Goal: Task Accomplishment & Management: Manage account settings

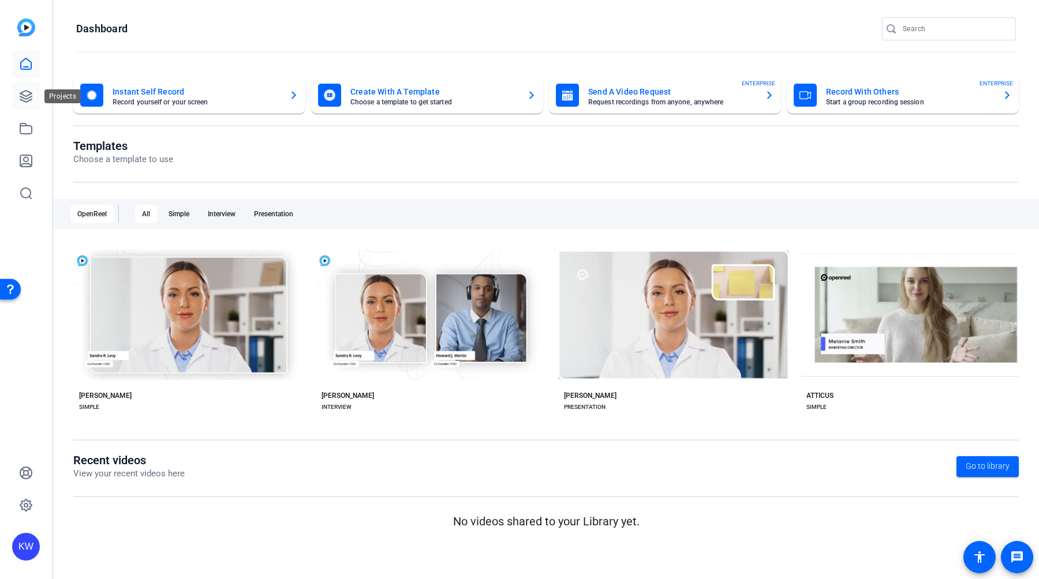
click at [25, 101] on icon at bounding box center [26, 97] width 12 height 12
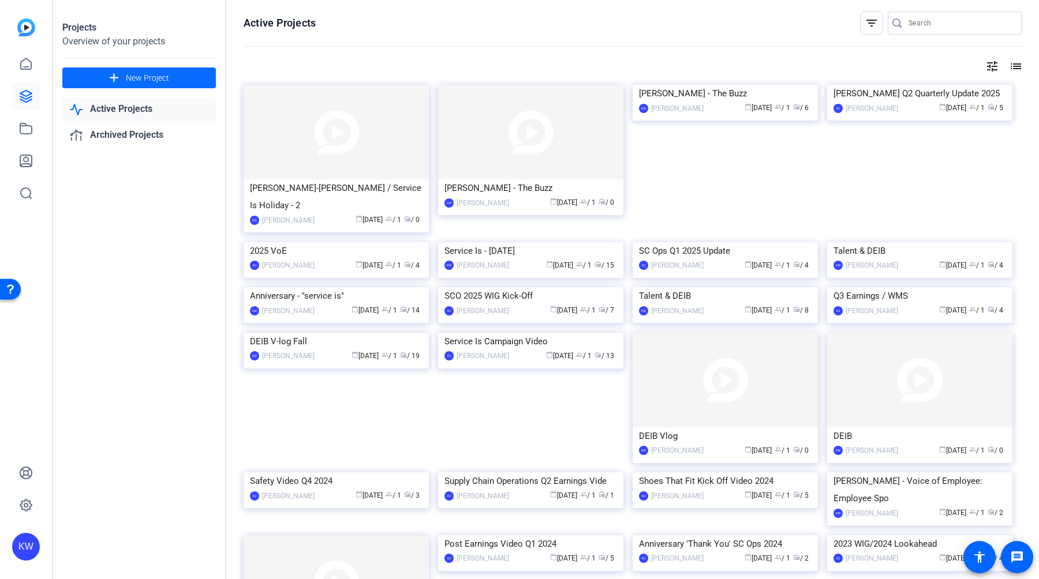
click at [149, 80] on span "New Project" at bounding box center [147, 78] width 43 height 12
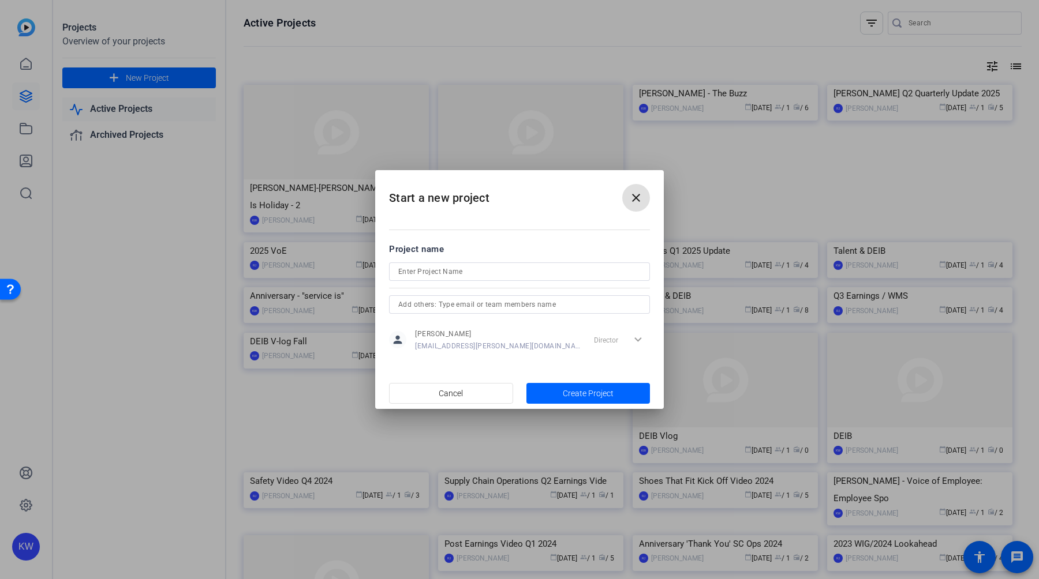
click at [424, 270] on input at bounding box center [519, 272] width 242 height 14
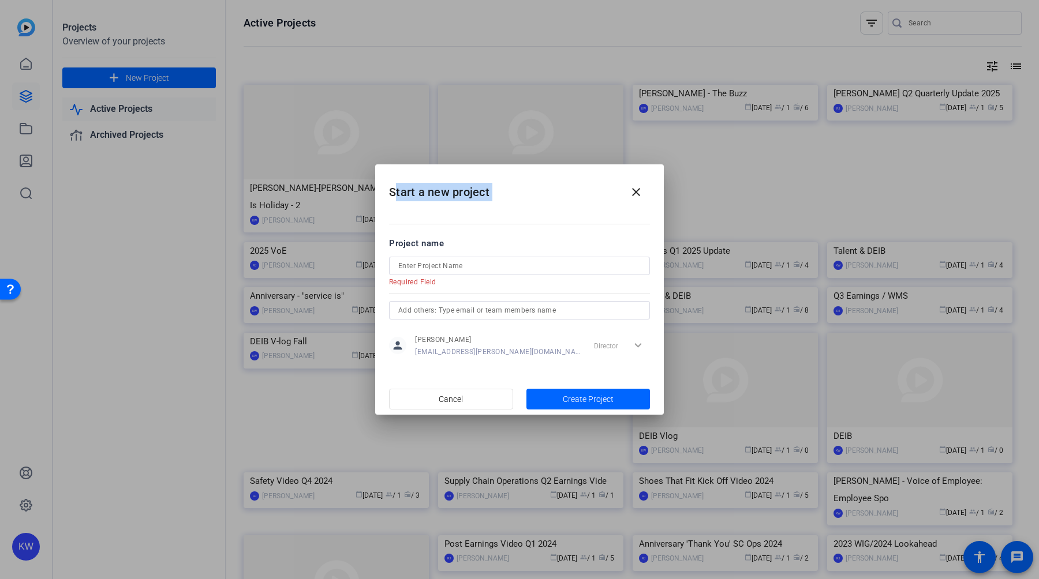
drag, startPoint x: 484, startPoint y: 178, endPoint x: 469, endPoint y: 215, distance: 39.9
click at [0, 0] on openreel-create-project "Start a new project close Project name Required Field person [PERSON_NAME] [PER…" at bounding box center [0, 0] width 0 height 0
click at [445, 268] on input at bounding box center [519, 266] width 242 height 14
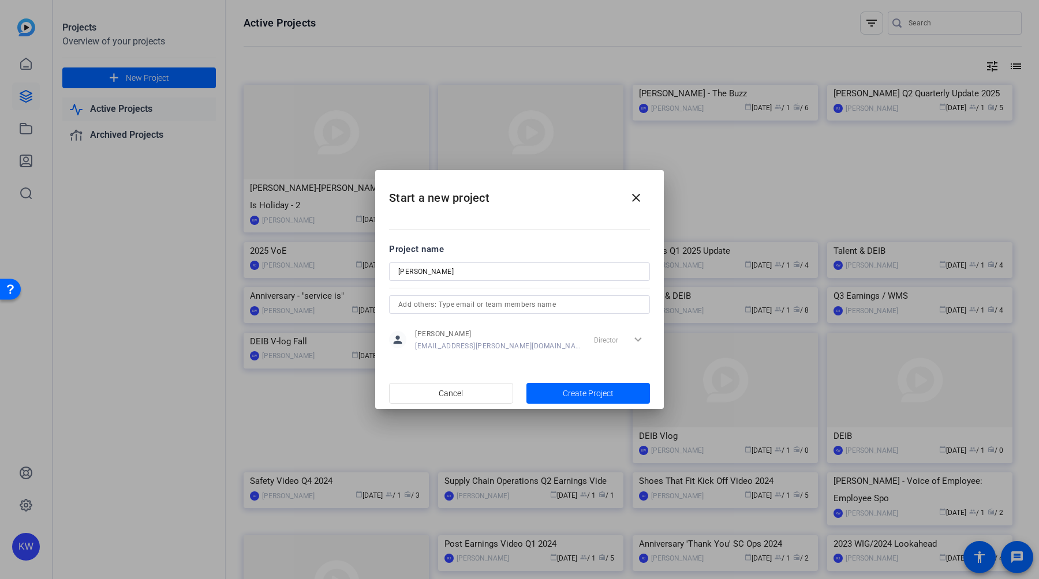
click at [429, 272] on input "[PERSON_NAME]" at bounding box center [519, 272] width 242 height 14
paste input "[PERSON_NAME] / Video Filming / Service Is - Holiday Video"
drag, startPoint x: 457, startPoint y: 271, endPoint x: 493, endPoint y: 278, distance: 36.9
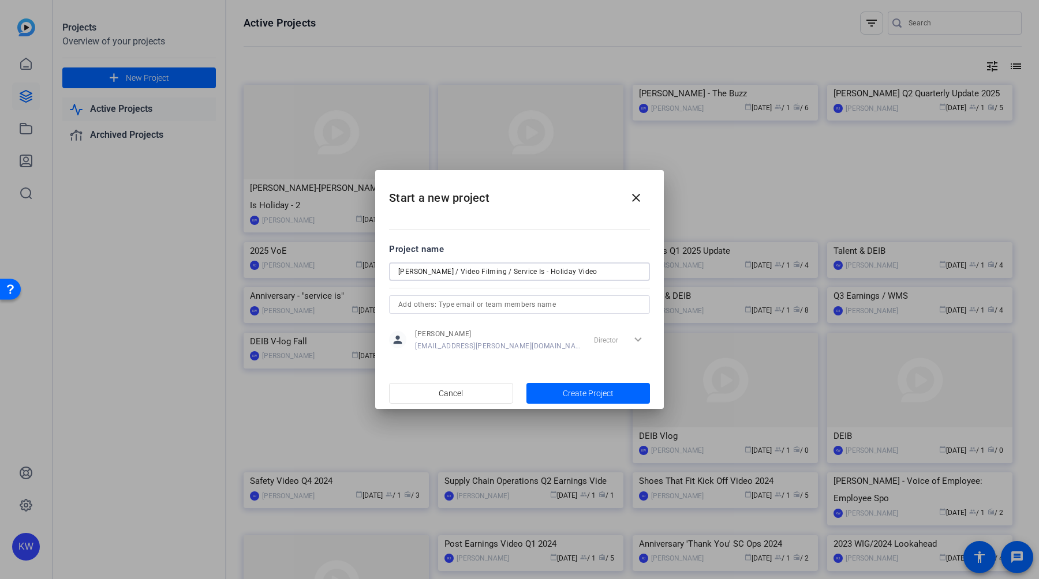
click at [501, 271] on input "[PERSON_NAME] / Video Filming / Service Is - Holiday Video" at bounding box center [519, 272] width 242 height 14
click at [492, 273] on input "[PERSON_NAME] / Service Is - Holiday Video" at bounding box center [519, 272] width 242 height 14
type input "[PERSON_NAME] / Service Is Holiday Video"
click at [564, 391] on span "Create Project" at bounding box center [588, 394] width 51 height 12
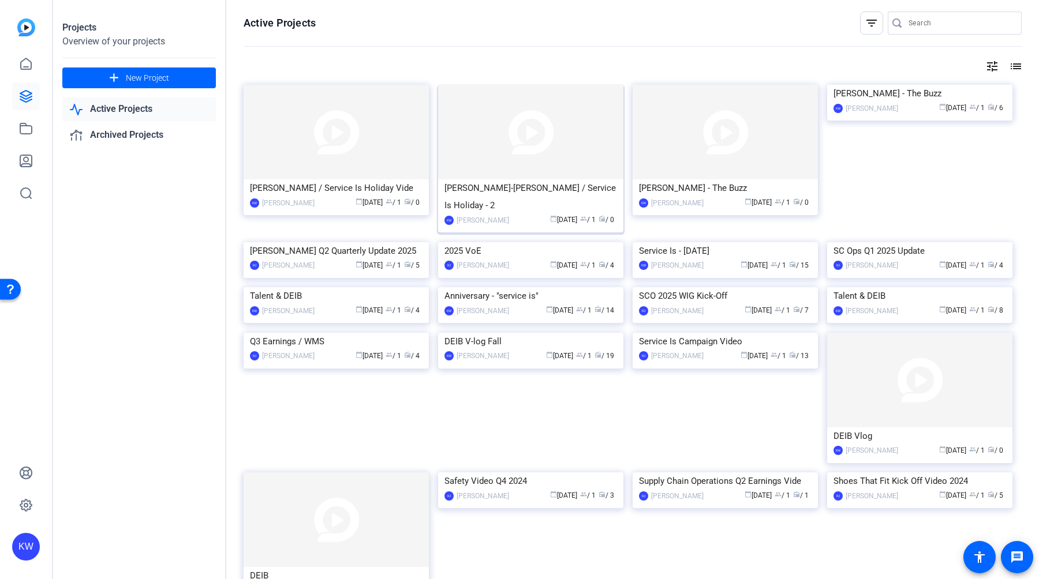
click at [482, 145] on img at bounding box center [530, 132] width 185 height 95
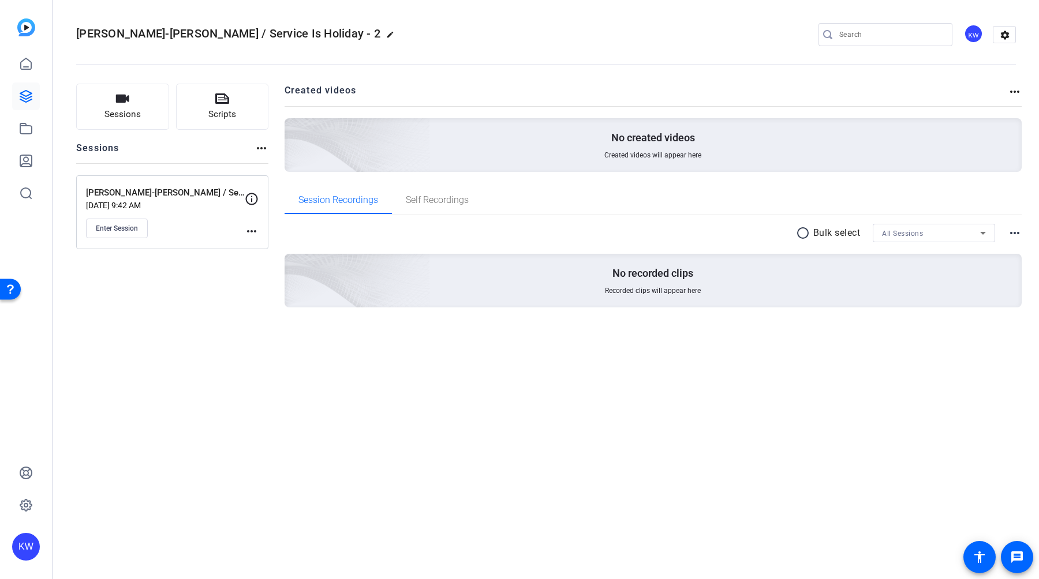
click at [386, 35] on mat-icon "edit" at bounding box center [393, 38] width 14 height 14
click at [200, 35] on span "clear" at bounding box center [197, 35] width 14 height 14
click at [277, 33] on span "[PERSON_NAME]-[PERSON_NAME] / Service Is Holiday - 2" at bounding box center [228, 34] width 304 height 14
click at [288, 33] on h2 "[PERSON_NAME]-[PERSON_NAME] / Service Is Holiday - 2 edit" at bounding box center [238, 34] width 324 height 20
drag, startPoint x: 291, startPoint y: 34, endPoint x: 278, endPoint y: 35, distance: 13.3
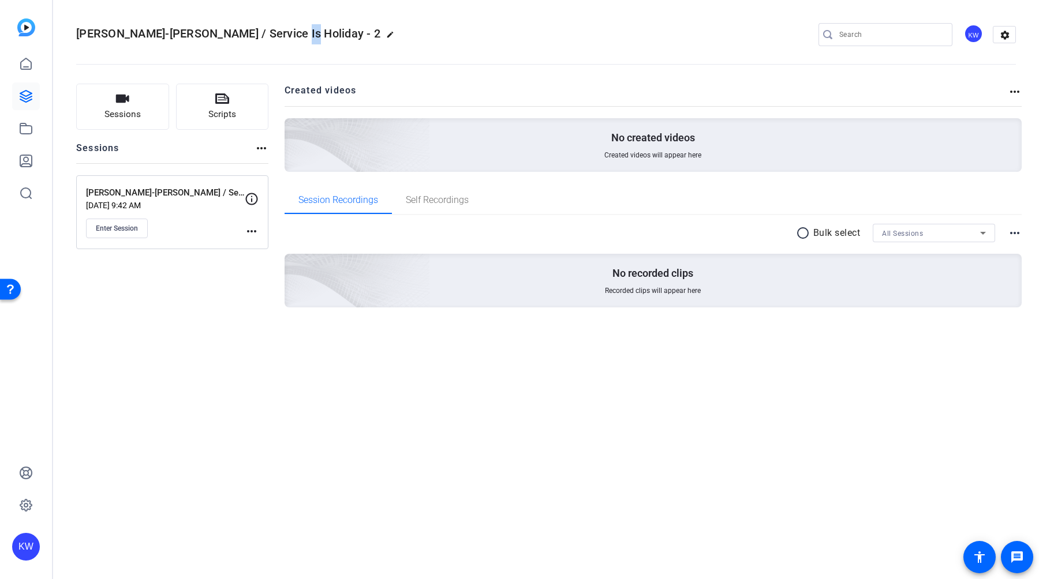
click at [386, 34] on mat-icon "edit" at bounding box center [393, 38] width 14 height 14
click at [156, 33] on input "[PERSON_NAME]-[PERSON_NAME] / Service Is Holiday - 2" at bounding box center [123, 35] width 76 height 14
drag, startPoint x: 186, startPoint y: 35, endPoint x: 170, endPoint y: 35, distance: 16.2
click at [200, 35] on div "[PERSON_NAME]-[PERSON_NAME] / Service Is Holiday - 2 check_circle clear" at bounding box center [154, 34] width 156 height 18
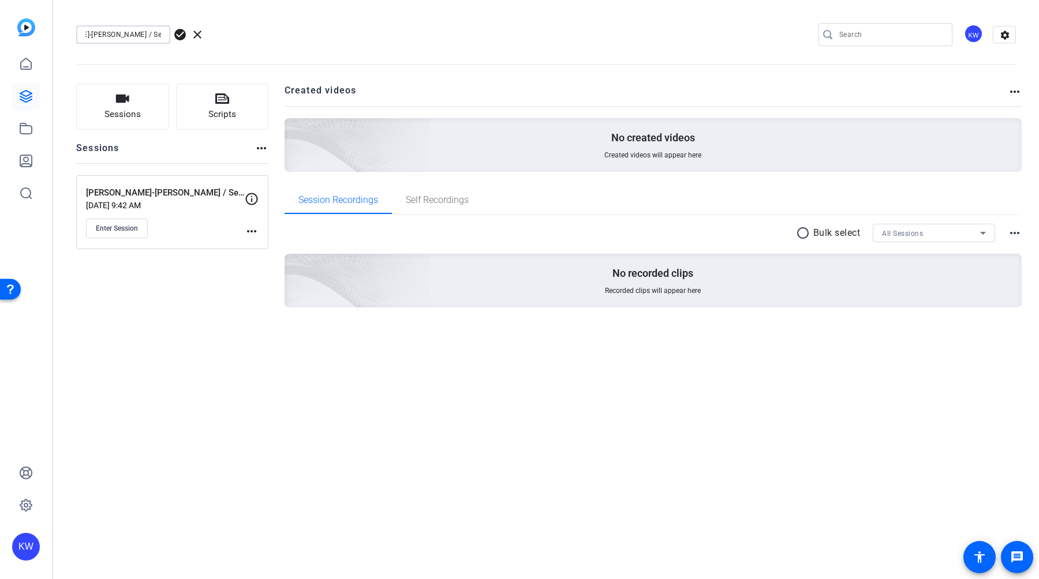
click at [158, 35] on input "[PERSON_NAME]-[PERSON_NAME] / Service Is Holiday - 2" at bounding box center [123, 35] width 76 height 14
drag, startPoint x: 152, startPoint y: 34, endPoint x: 203, endPoint y: 31, distance: 50.9
click at [175, 35] on div "[PERSON_NAME]-[PERSON_NAME] / Service Is Holiday - 2 check_circle clear" at bounding box center [154, 34] width 156 height 18
type input "[PERSON_NAME]-[PERSON_NAME] / Service Is Holiday"
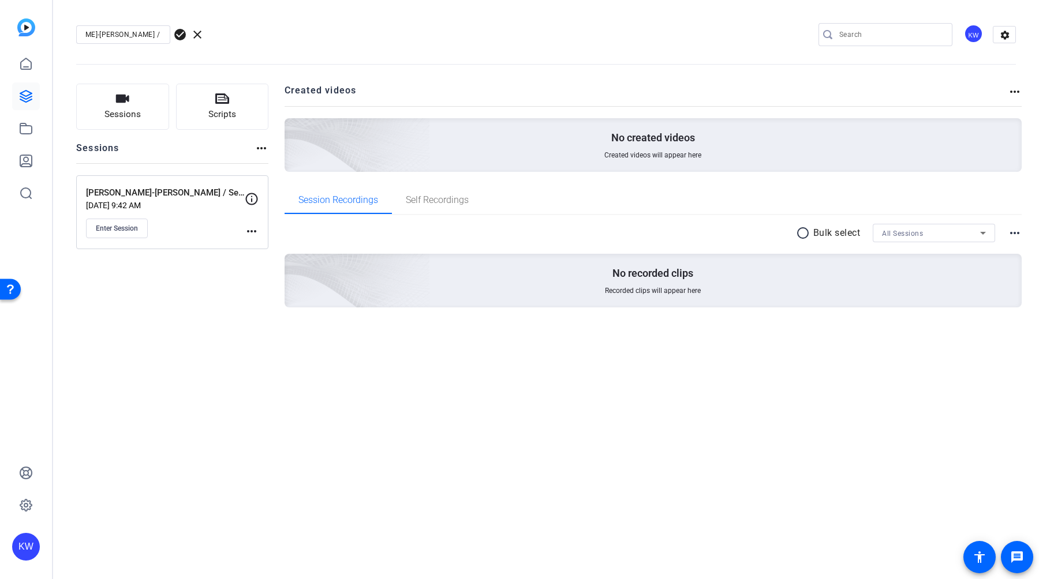
scroll to position [0, 0]
click at [177, 34] on span "check_circle" at bounding box center [180, 35] width 14 height 14
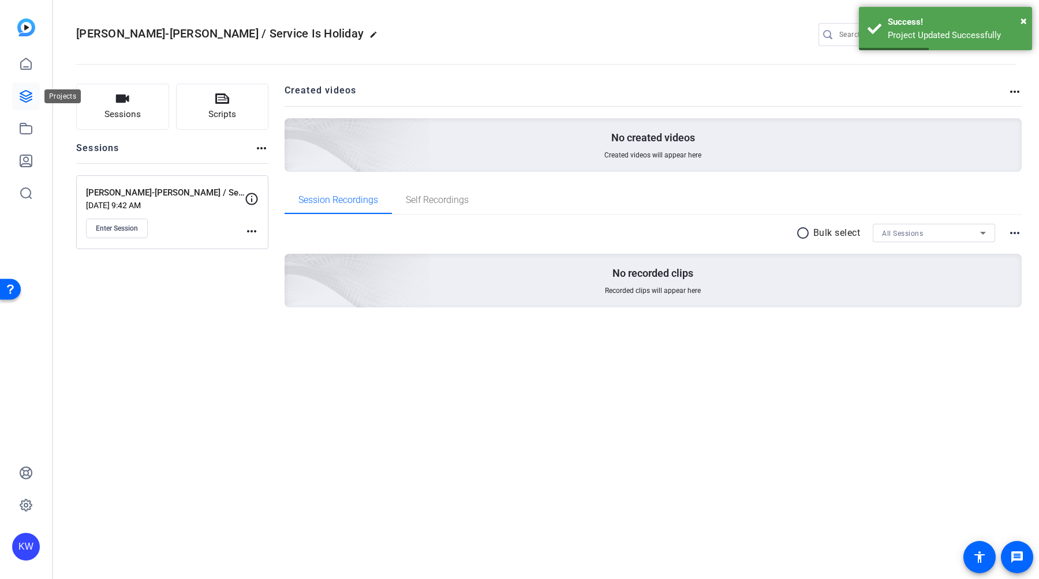
click at [36, 92] on link at bounding box center [26, 97] width 28 height 28
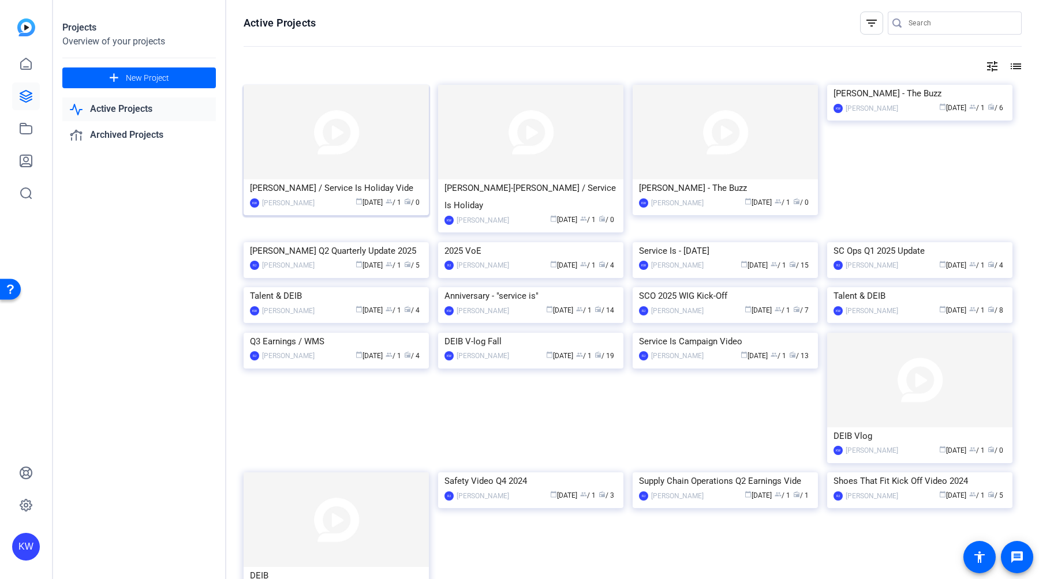
click at [358, 148] on img at bounding box center [335, 132] width 185 height 95
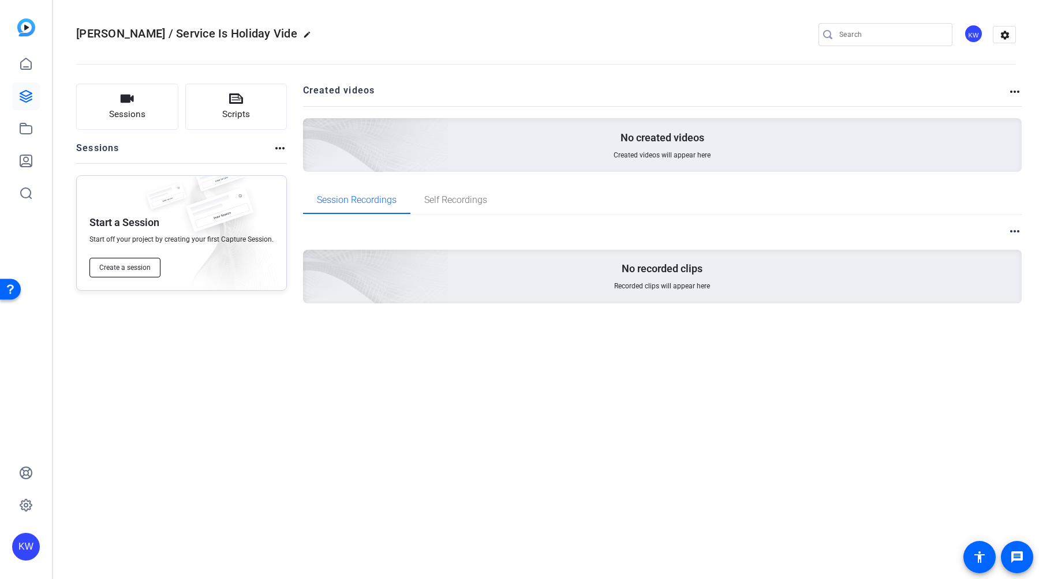
click at [129, 258] on button "Create a session" at bounding box center [124, 268] width 71 height 20
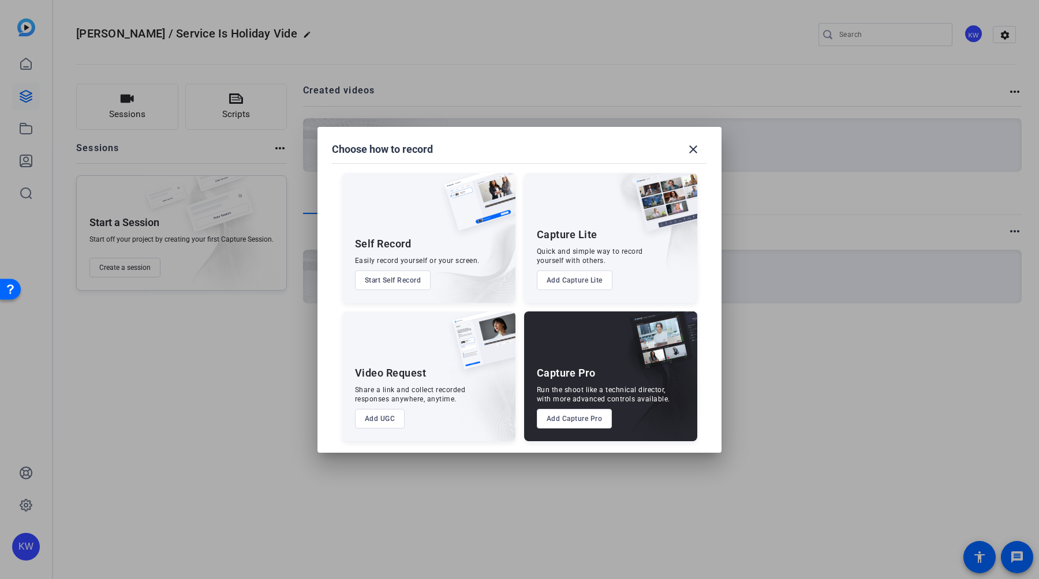
click at [587, 420] on button "Add Capture Pro" at bounding box center [575, 419] width 76 height 20
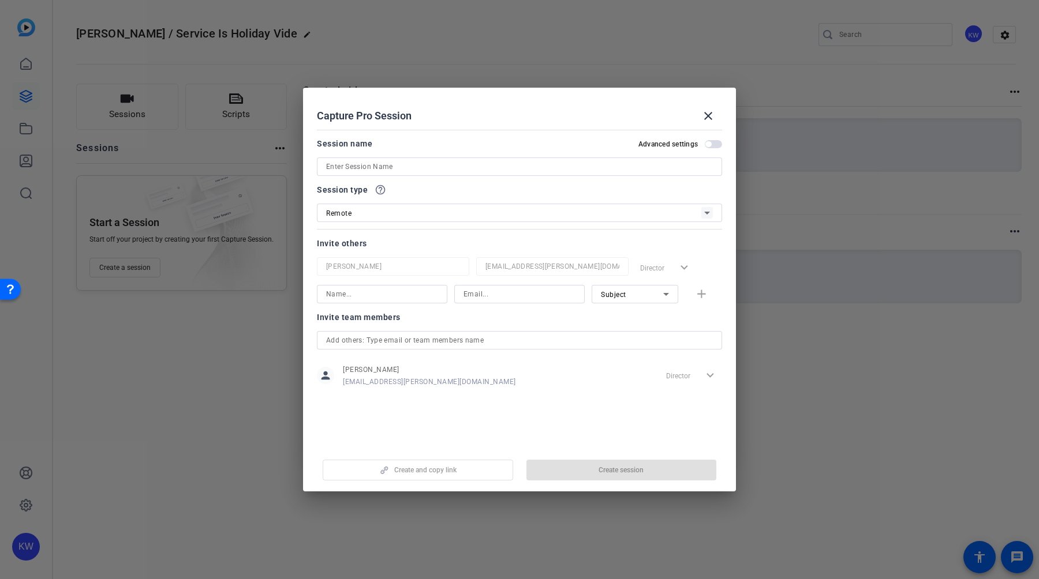
click at [531, 170] on input at bounding box center [519, 167] width 387 height 14
drag, startPoint x: 297, startPoint y: 34, endPoint x: 277, endPoint y: 33, distance: 19.7
click at [284, 33] on div at bounding box center [519, 289] width 1039 height 579
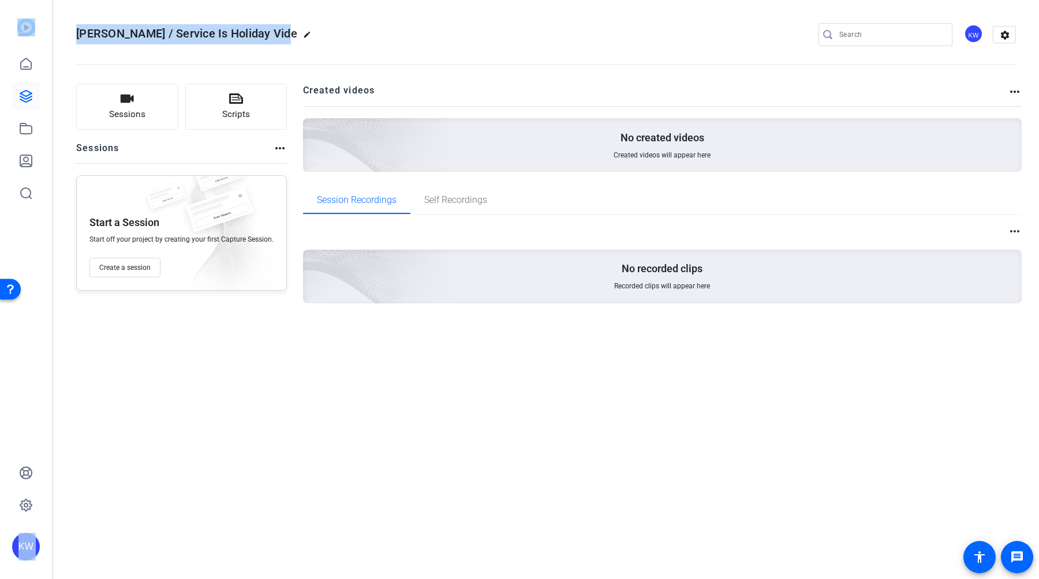
drag, startPoint x: 275, startPoint y: 33, endPoint x: 48, endPoint y: 25, distance: 226.9
click at [48, 25] on mat-sidenav-container "KW [PERSON_NAME] / Service Is Holiday Vide edit KW settings Sessions Scripts Se…" at bounding box center [519, 289] width 1039 height 579
copy mat-sidenav-container "KW [PERSON_NAME] / Service Is Holiday Vi"
drag, startPoint x: 188, startPoint y: 212, endPoint x: 160, endPoint y: 231, distance: 33.5
click at [188, 212] on img at bounding box center [166, 200] width 52 height 34
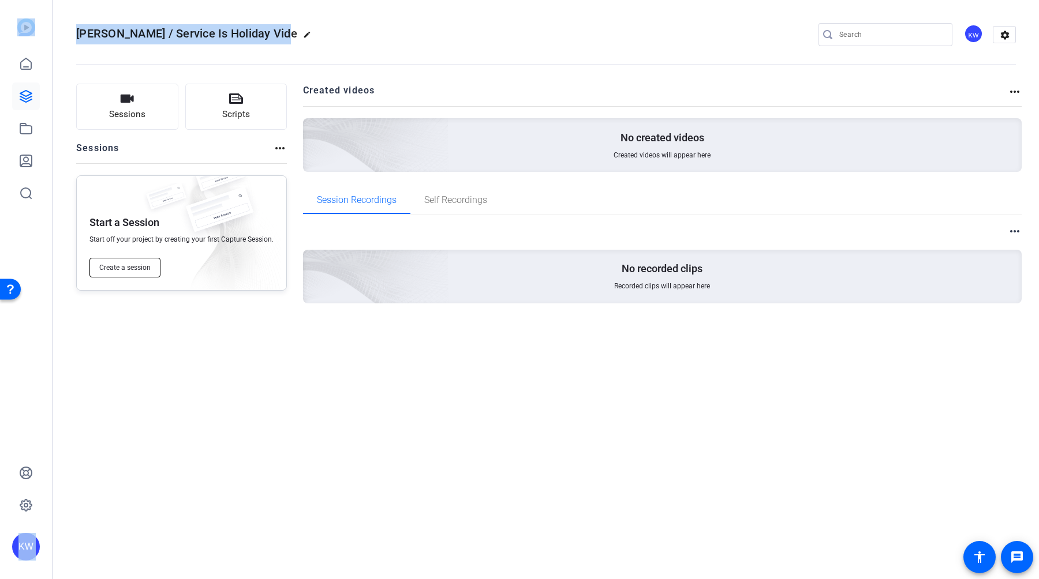
click at [137, 266] on span "Create a session" at bounding box center [124, 267] width 51 height 9
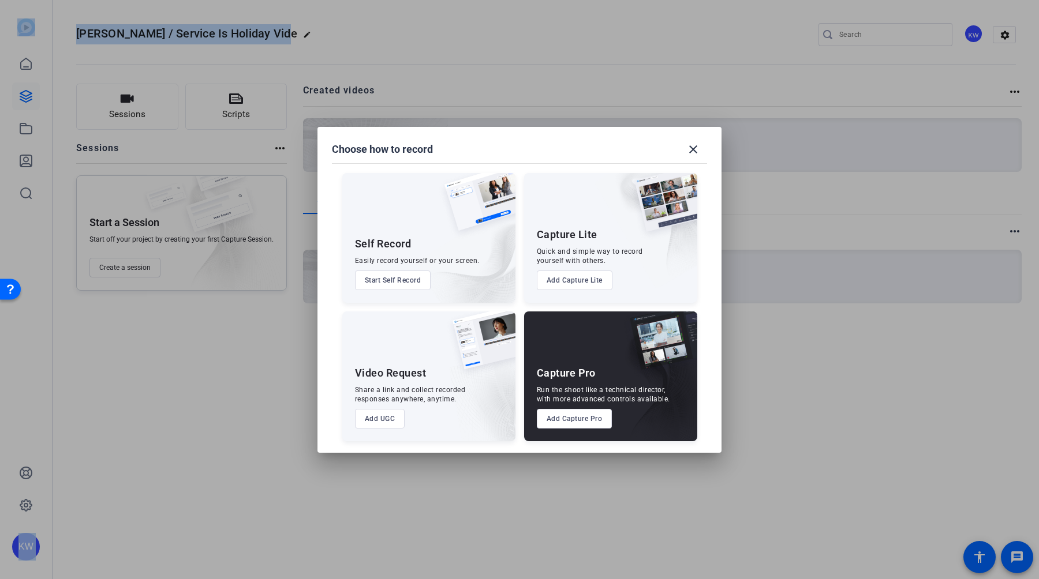
click at [593, 414] on button "Add Capture Pro" at bounding box center [575, 419] width 76 height 20
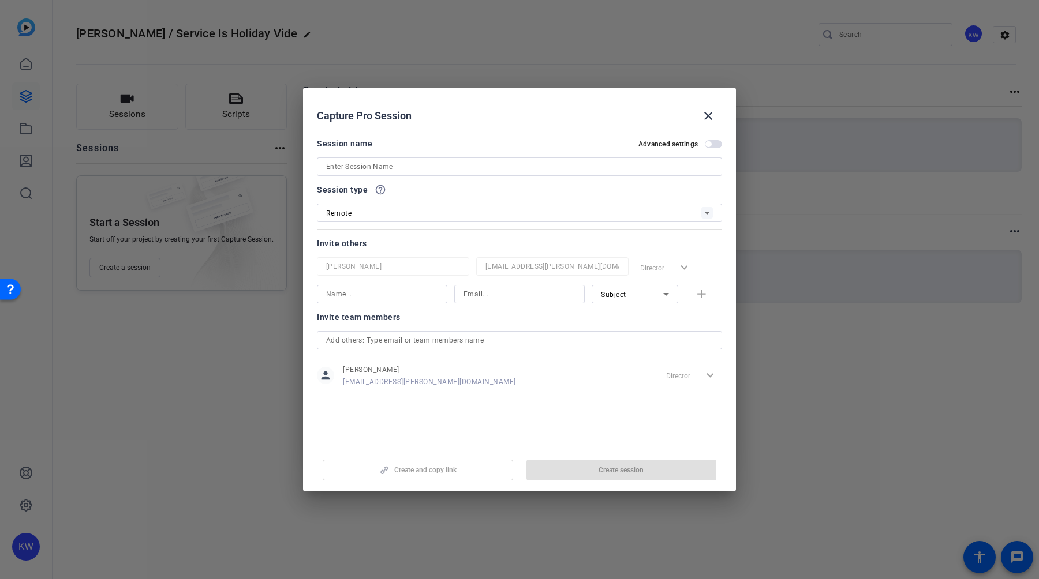
click at [443, 164] on input at bounding box center [519, 167] width 387 height 14
paste input "KW [PERSON_NAME] / Service Is Holiday Vi"
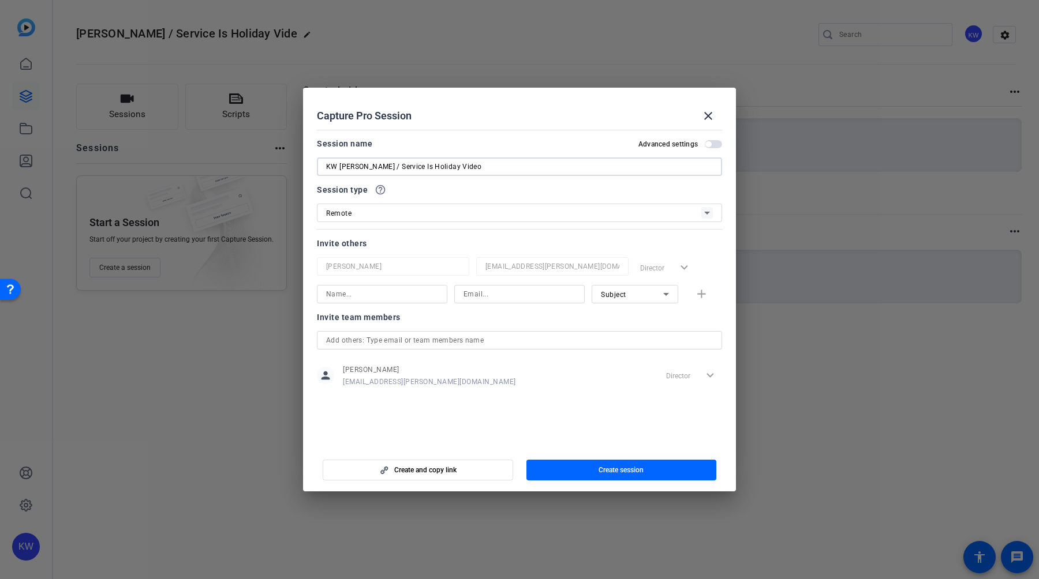
drag, startPoint x: 341, startPoint y: 164, endPoint x: 310, endPoint y: 164, distance: 30.6
click at [310, 164] on mat-dialog-content "Session name Advanced settings KW [PERSON_NAME] / Service Is Holiday Video Sess…" at bounding box center [519, 285] width 433 height 320
type input "[PERSON_NAME] / Service Is Holiday Video"
click at [595, 473] on span "button" at bounding box center [621, 470] width 190 height 28
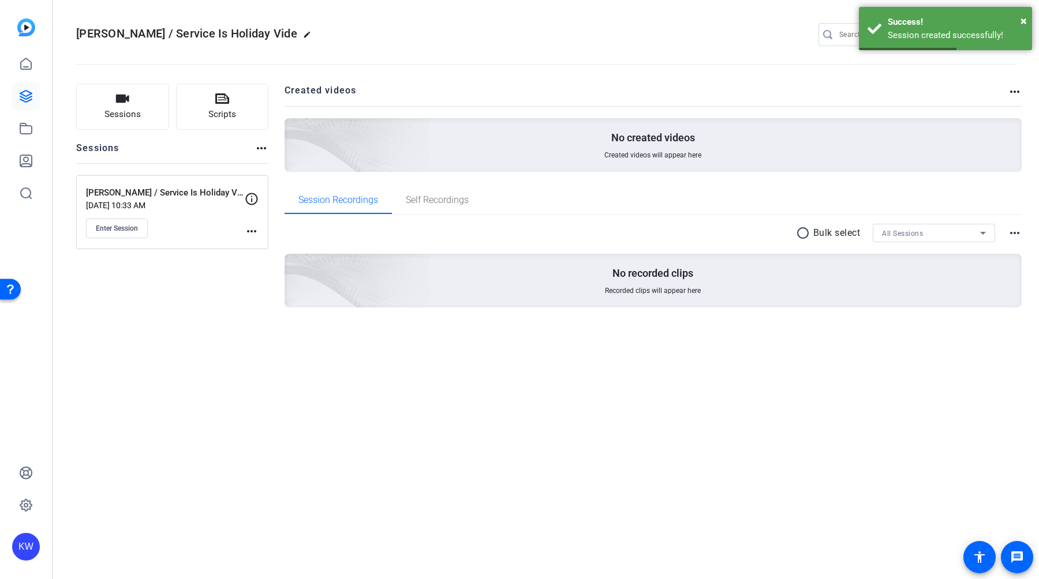
click at [208, 209] on div "[PERSON_NAME] / Service Is Holiday Video [DATE] 10:33 AM Enter Session" at bounding box center [165, 212] width 159 height 52
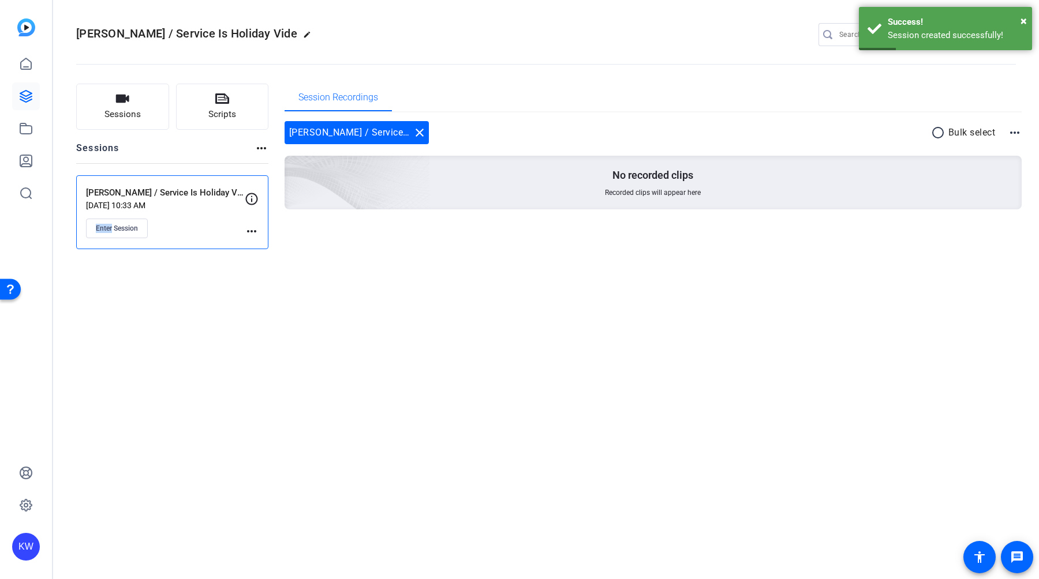
click at [256, 231] on mat-icon "more_horiz" at bounding box center [252, 231] width 14 height 14
click at [266, 246] on span "Edit Session" at bounding box center [280, 248] width 53 height 14
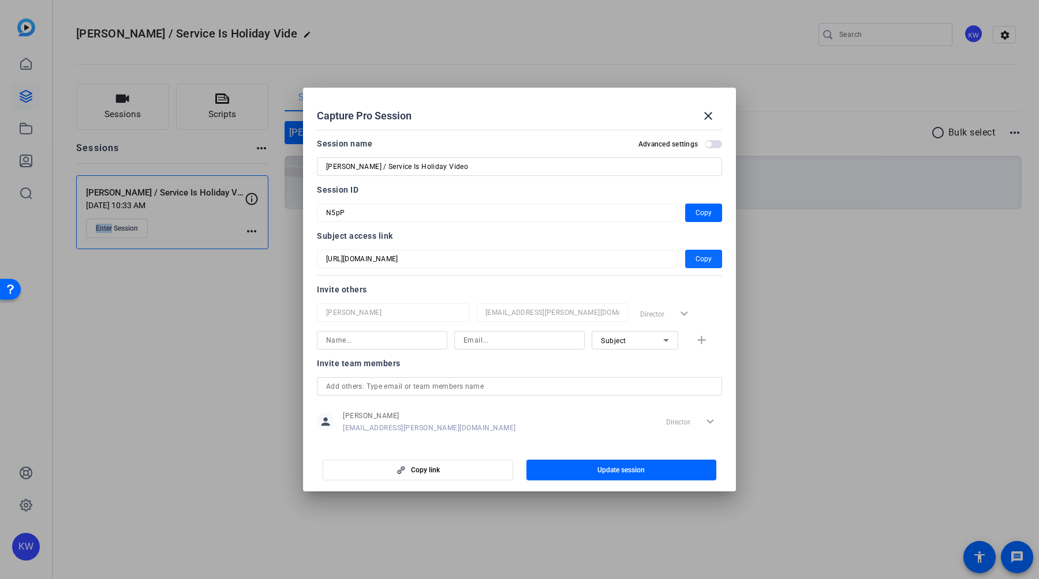
click at [689, 263] on span "button" at bounding box center [703, 259] width 37 height 28
copy span "Enter"
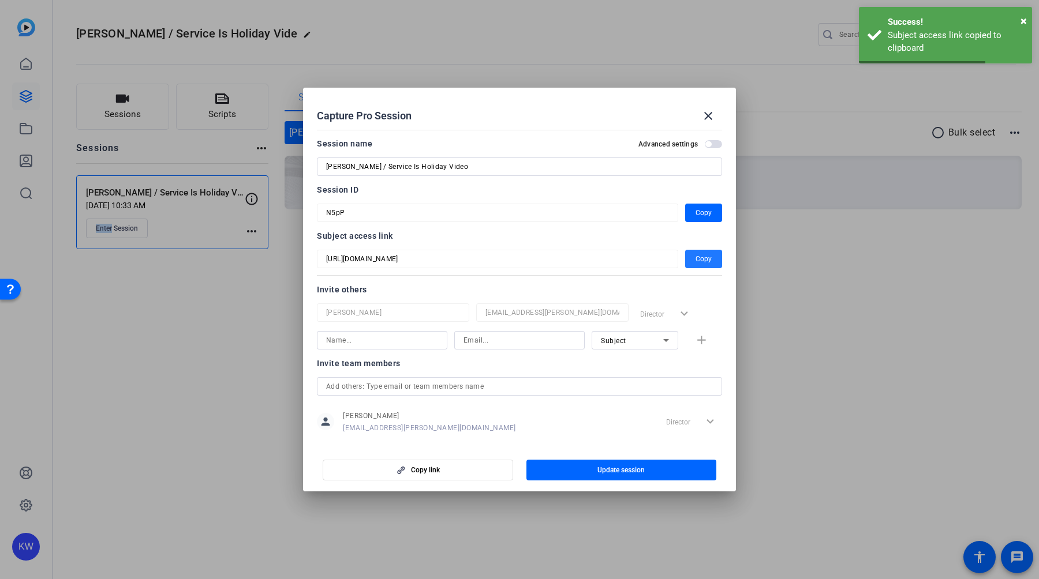
click at [606, 471] on span "Update session" at bounding box center [620, 470] width 47 height 9
